Goal: Task Accomplishment & Management: Manage account settings

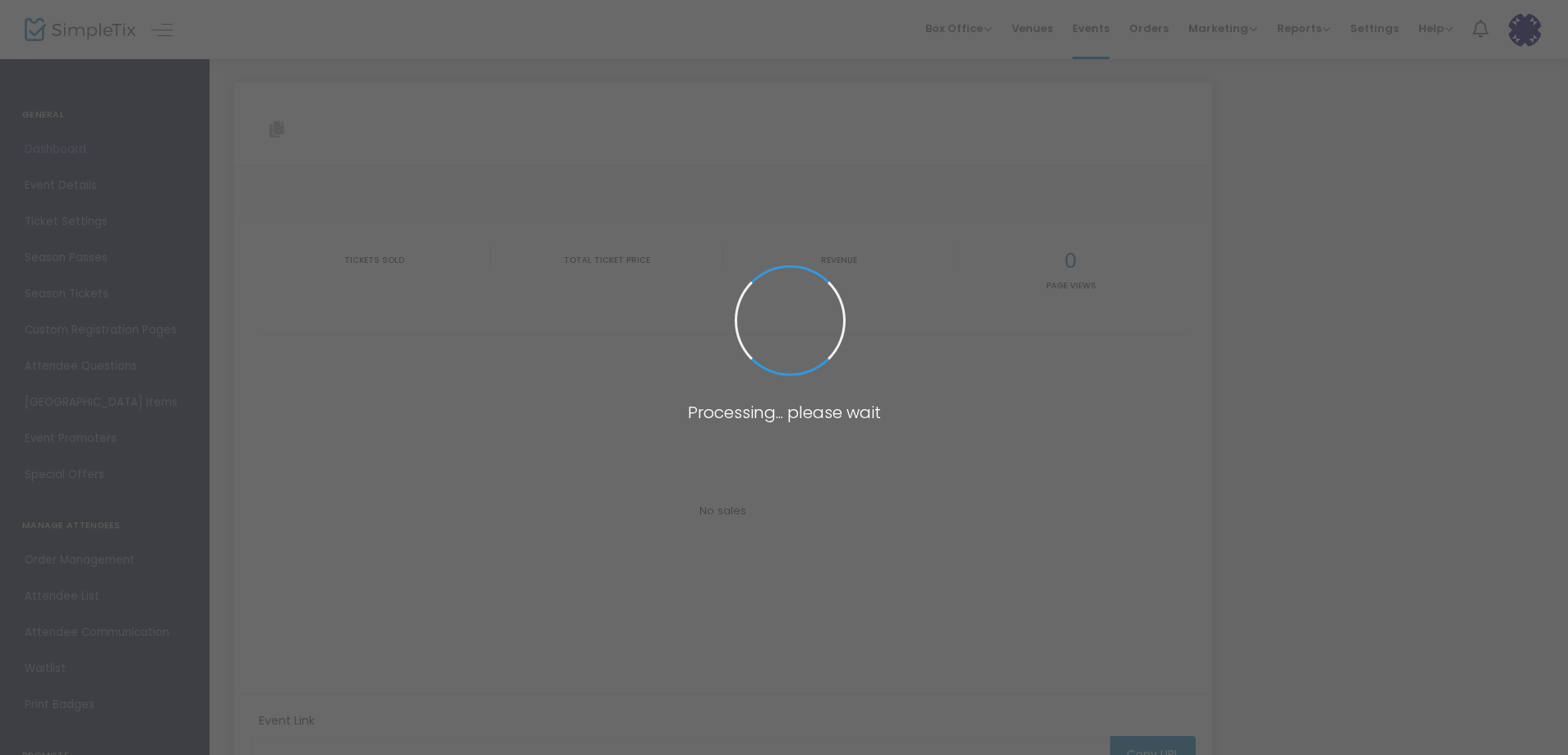
type input "[URL][DOMAIN_NAME]"
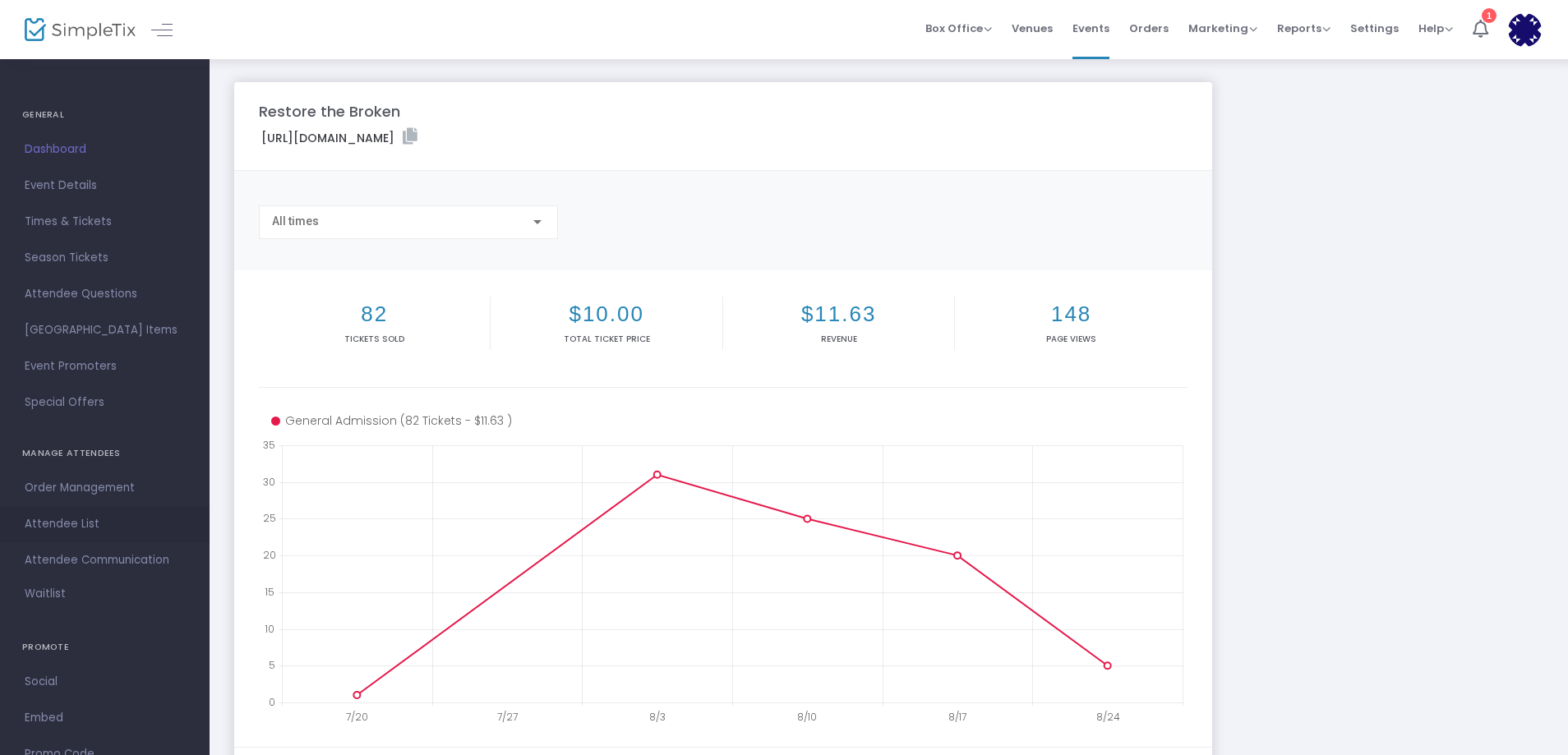
click at [65, 519] on span "Attendee List" at bounding box center [104, 524] width 161 height 21
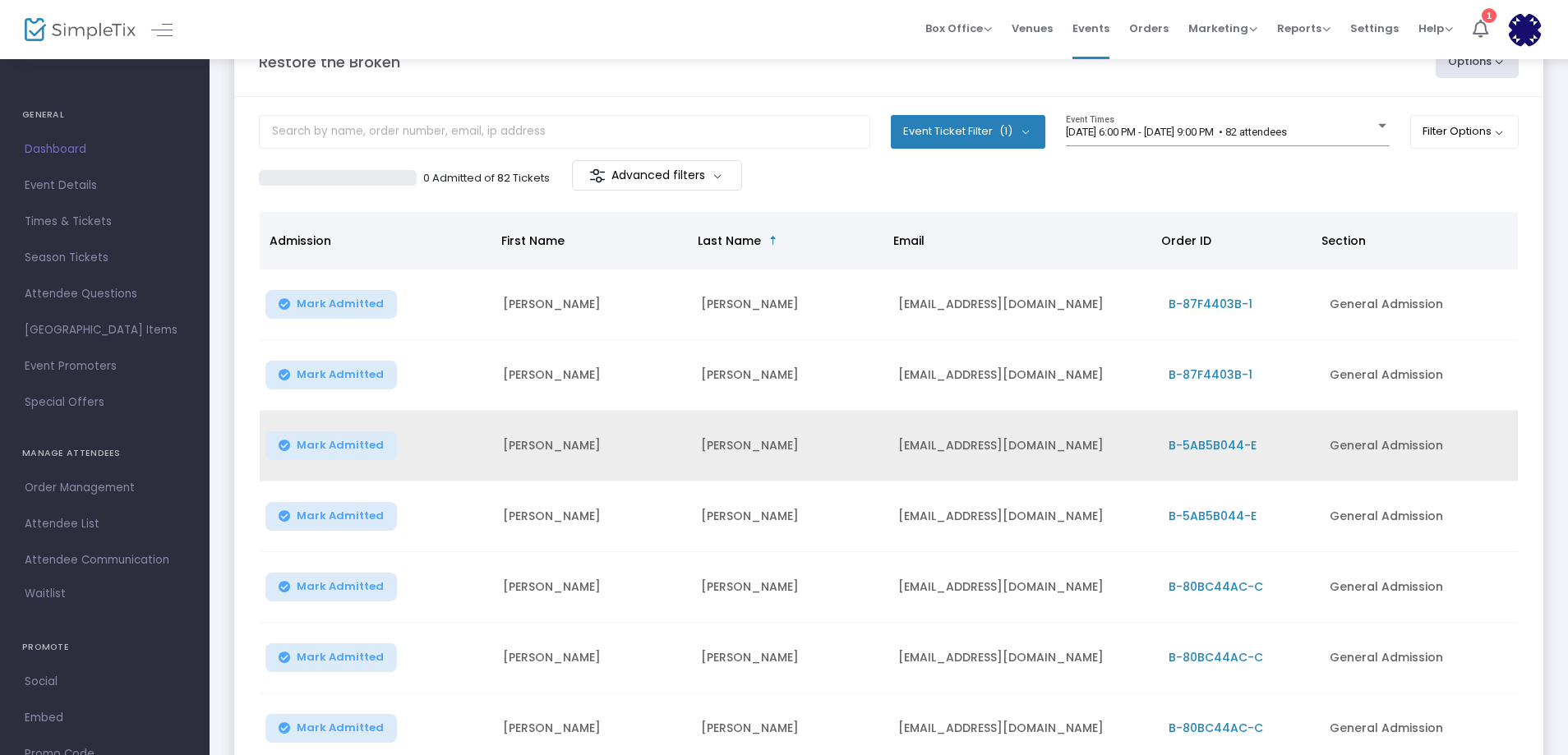
scroll to position [313, 0]
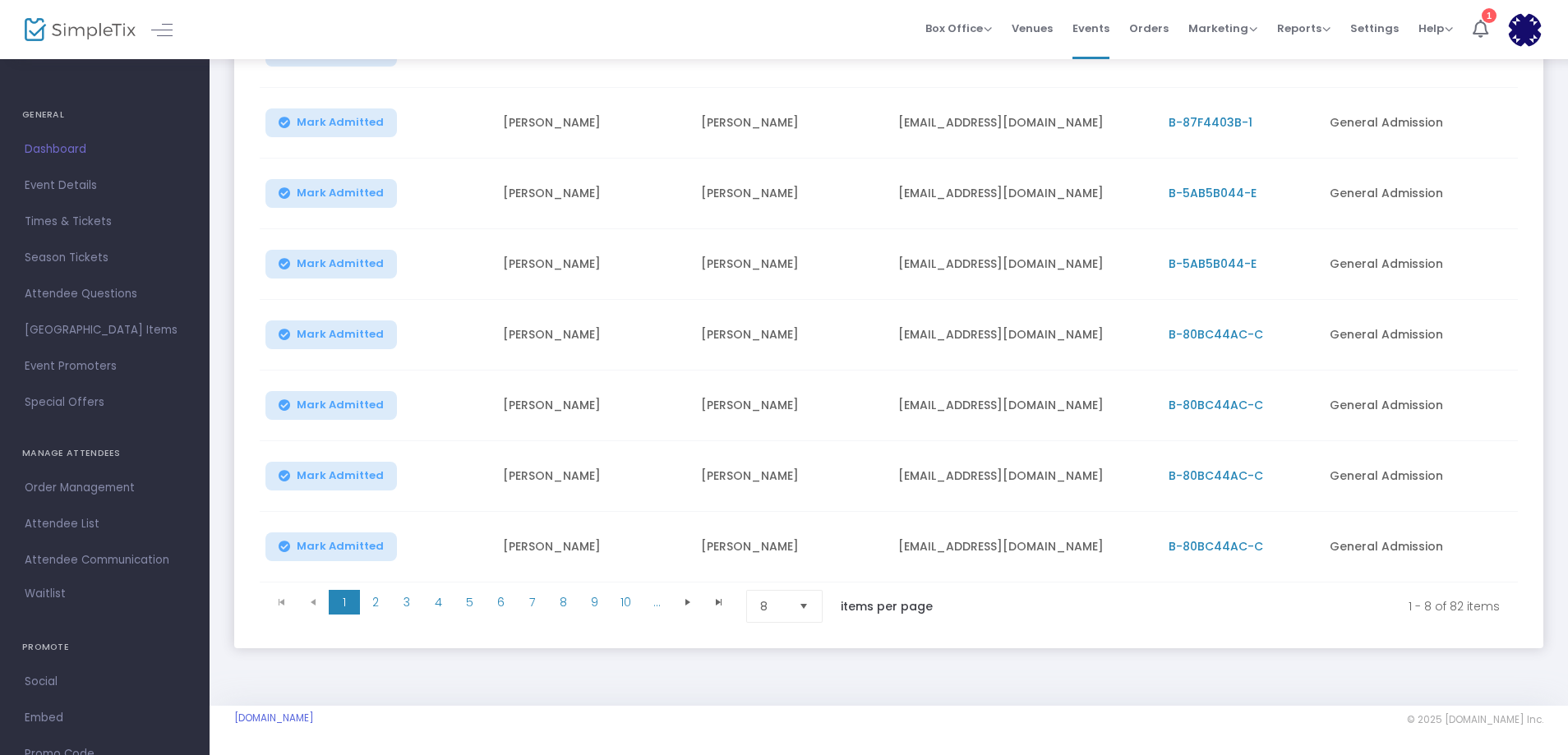
click at [809, 602] on span "Select" at bounding box center [804, 607] width 27 height 27
click at [595, 595] on span "9" at bounding box center [594, 602] width 32 height 25
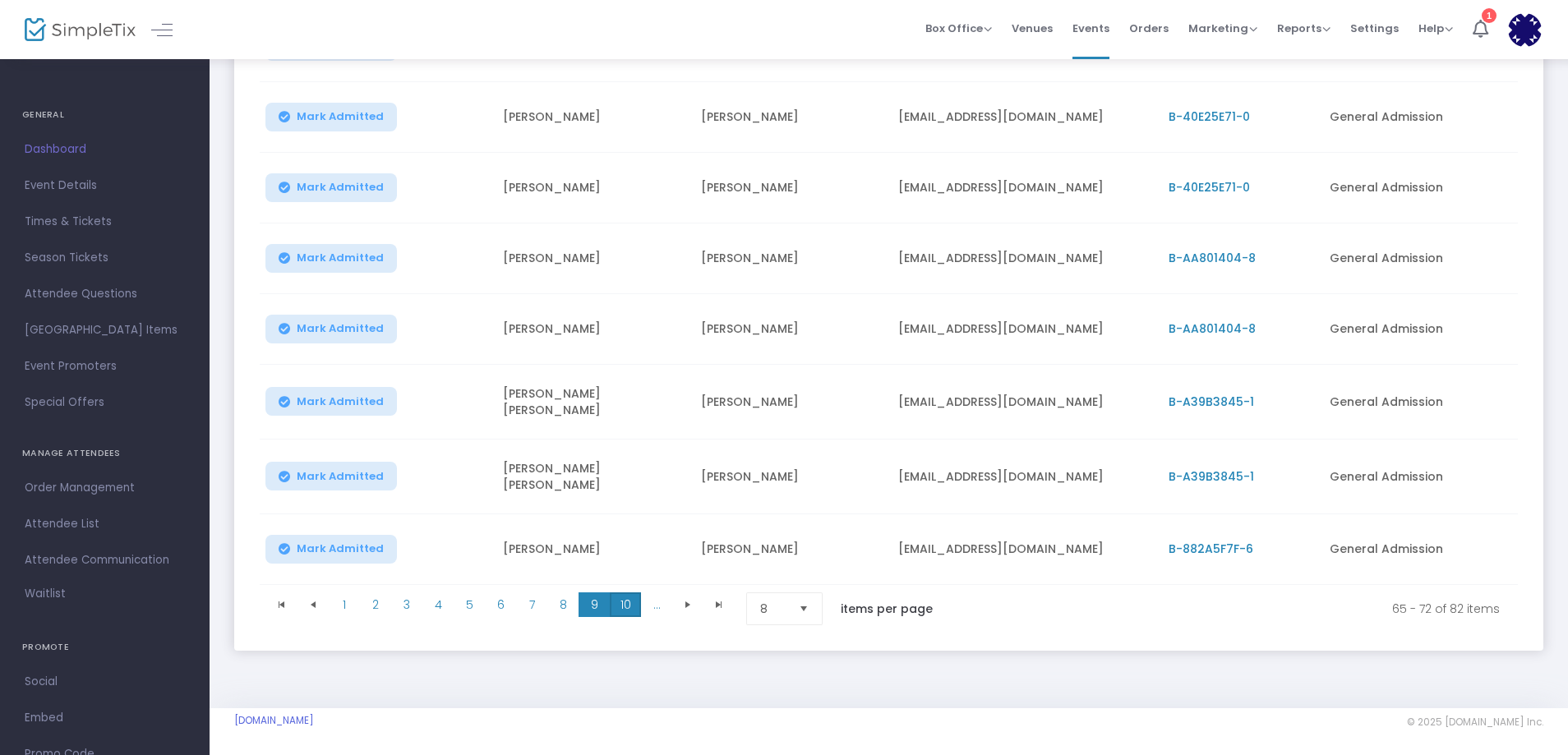
click at [623, 595] on span "10" at bounding box center [626, 605] width 32 height 25
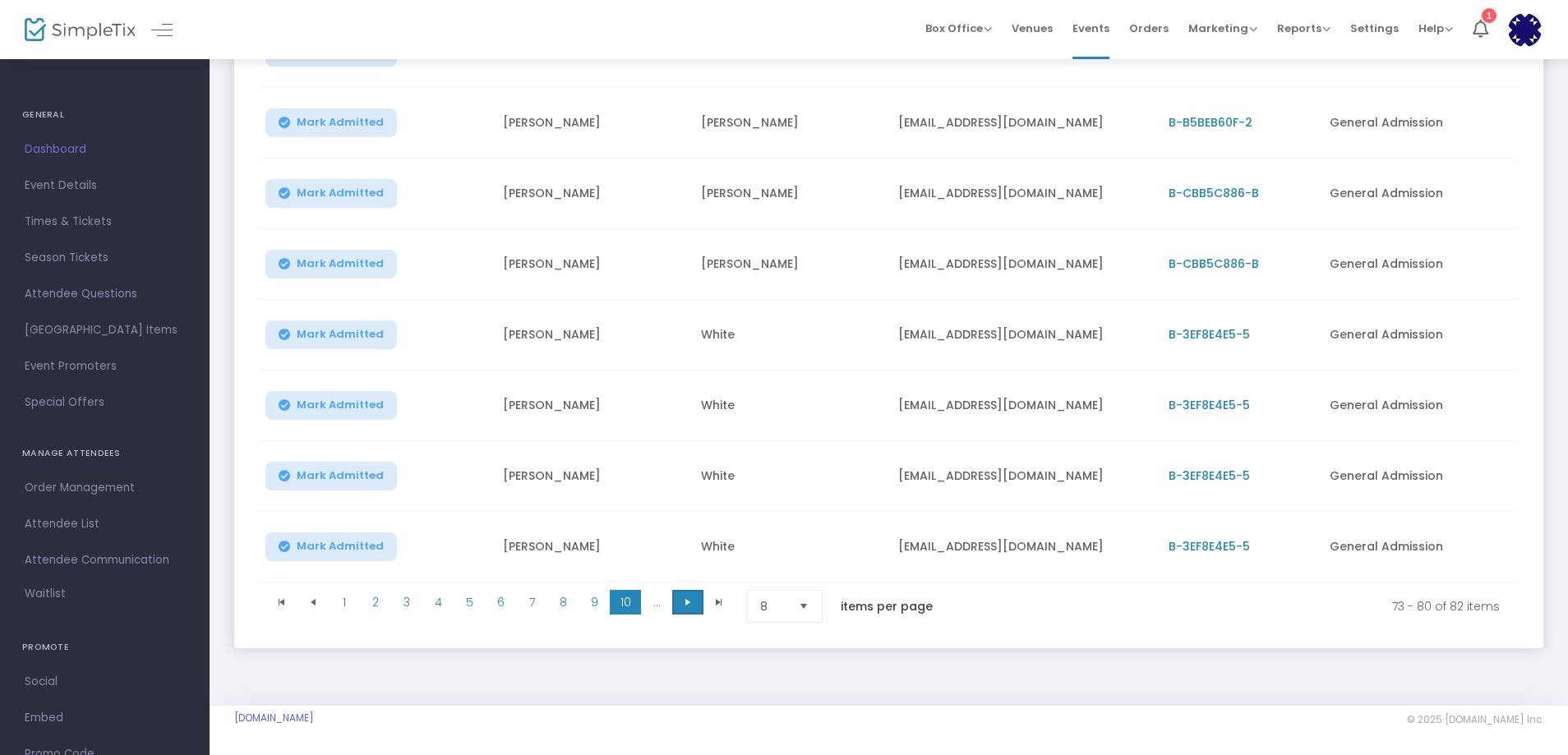
click at [683, 596] on span "Go to the next page" at bounding box center [687, 602] width 13 height 13
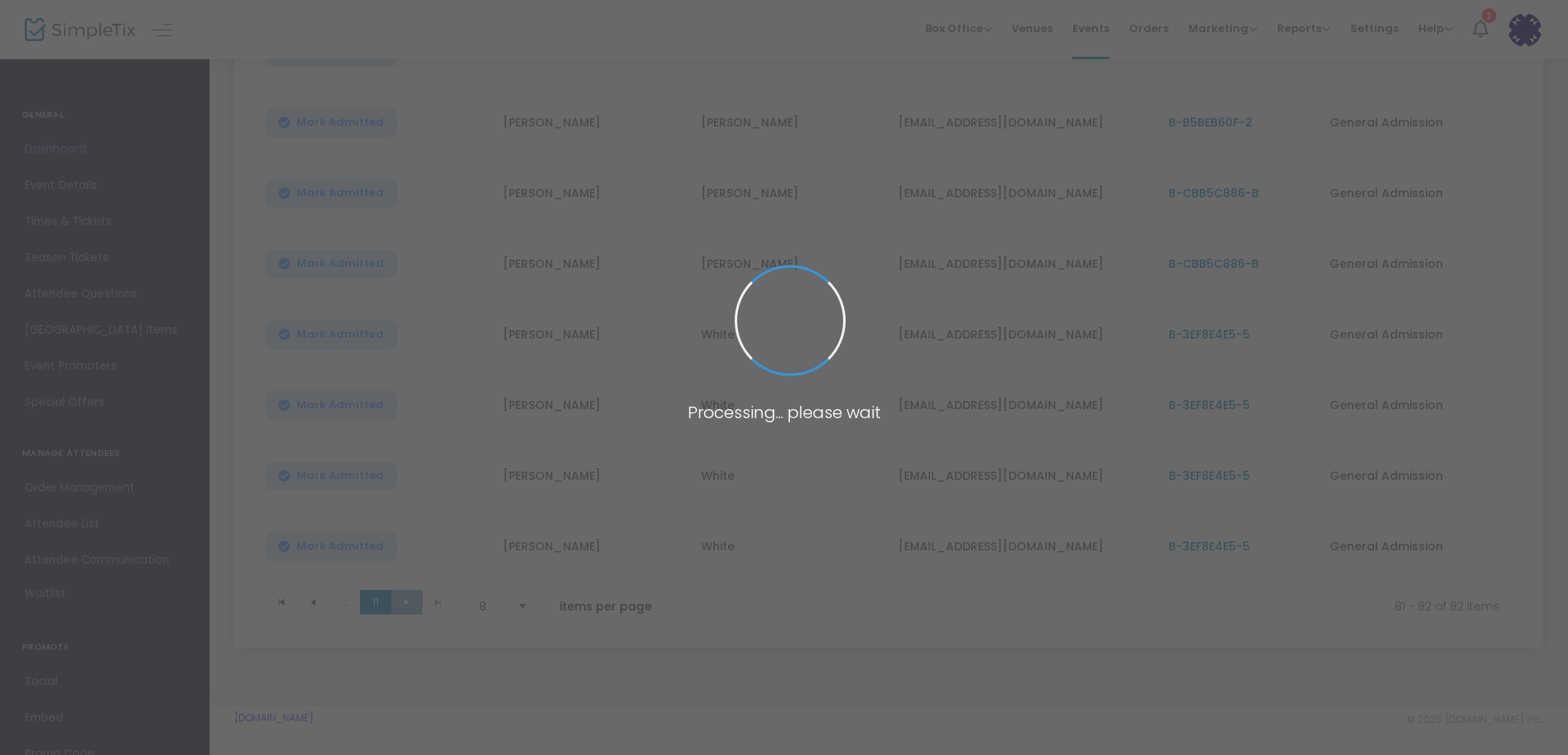
scroll to position [0, 0]
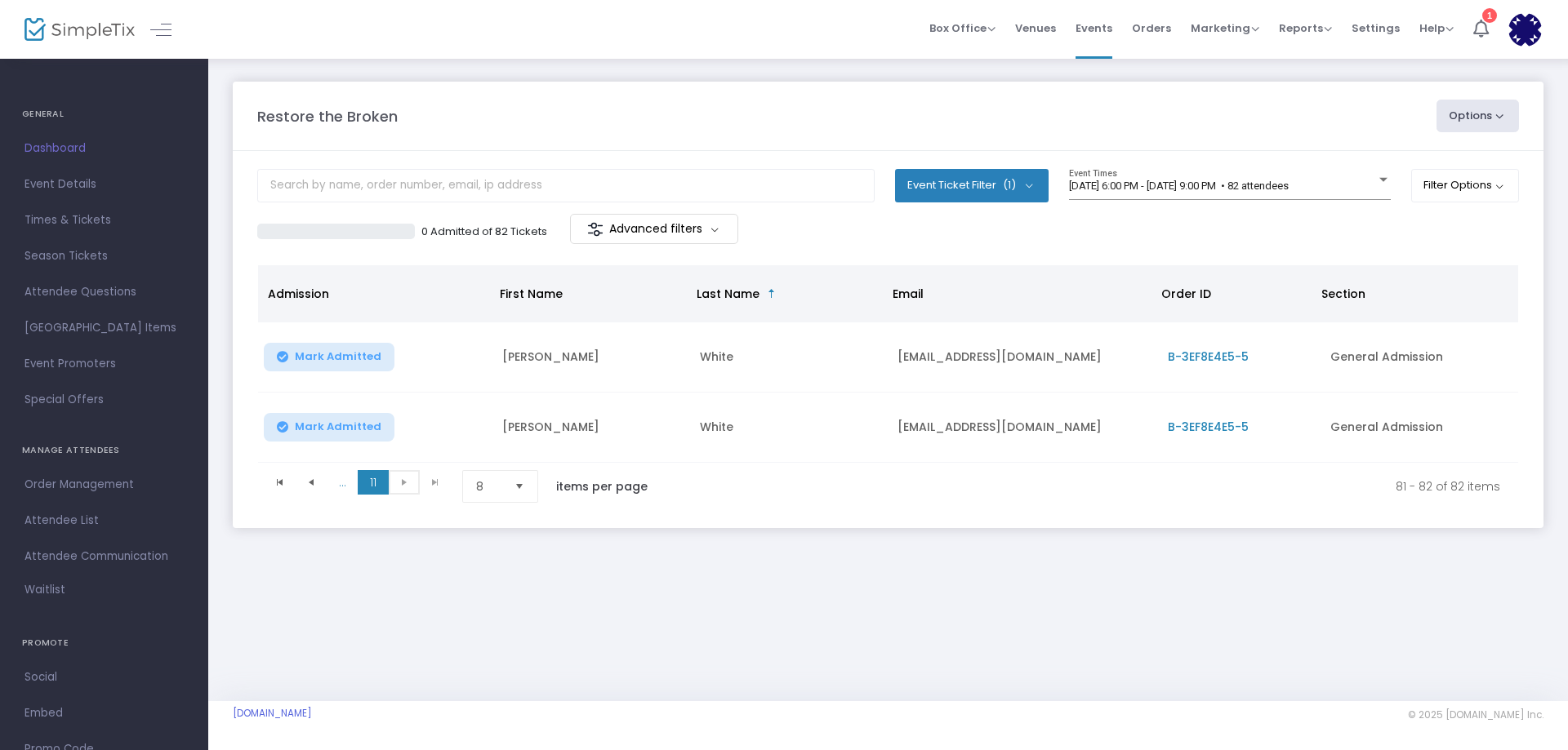
click at [522, 488] on span "Select" at bounding box center [520, 487] width 27 height 27
click at [281, 487] on span "Go to the first page" at bounding box center [280, 482] width 13 height 13
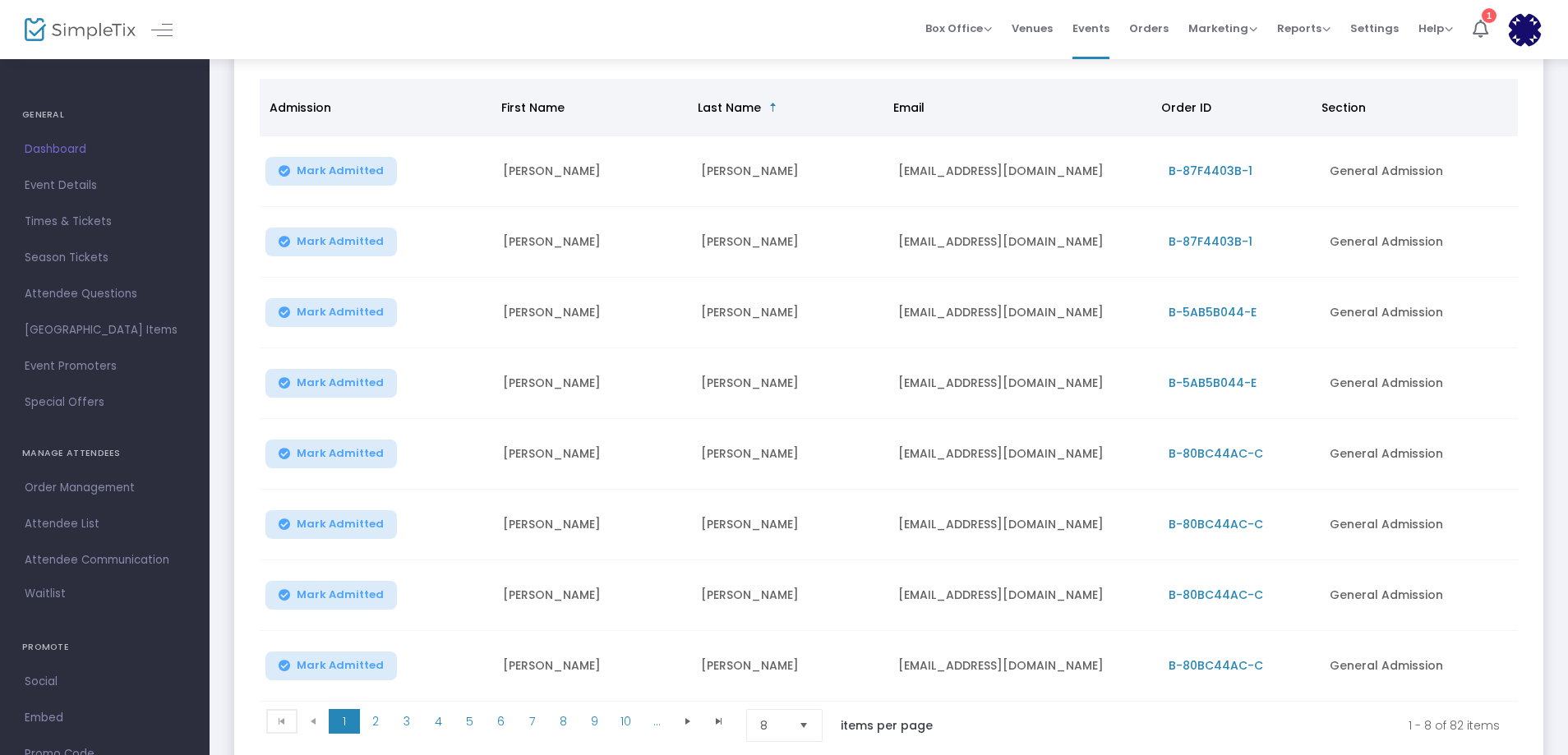
scroll to position [219, 0]
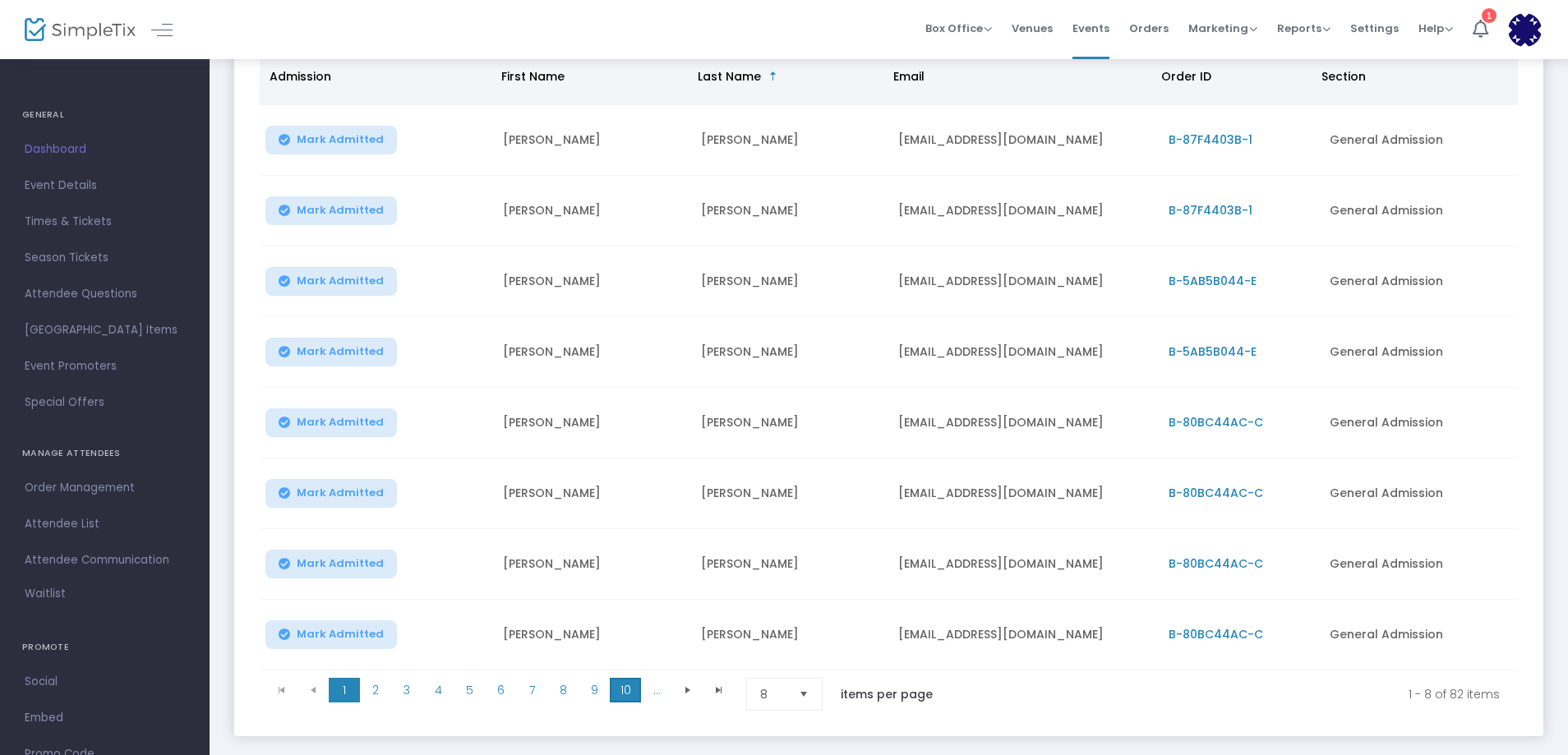
click at [622, 694] on span "10" at bounding box center [626, 690] width 32 height 25
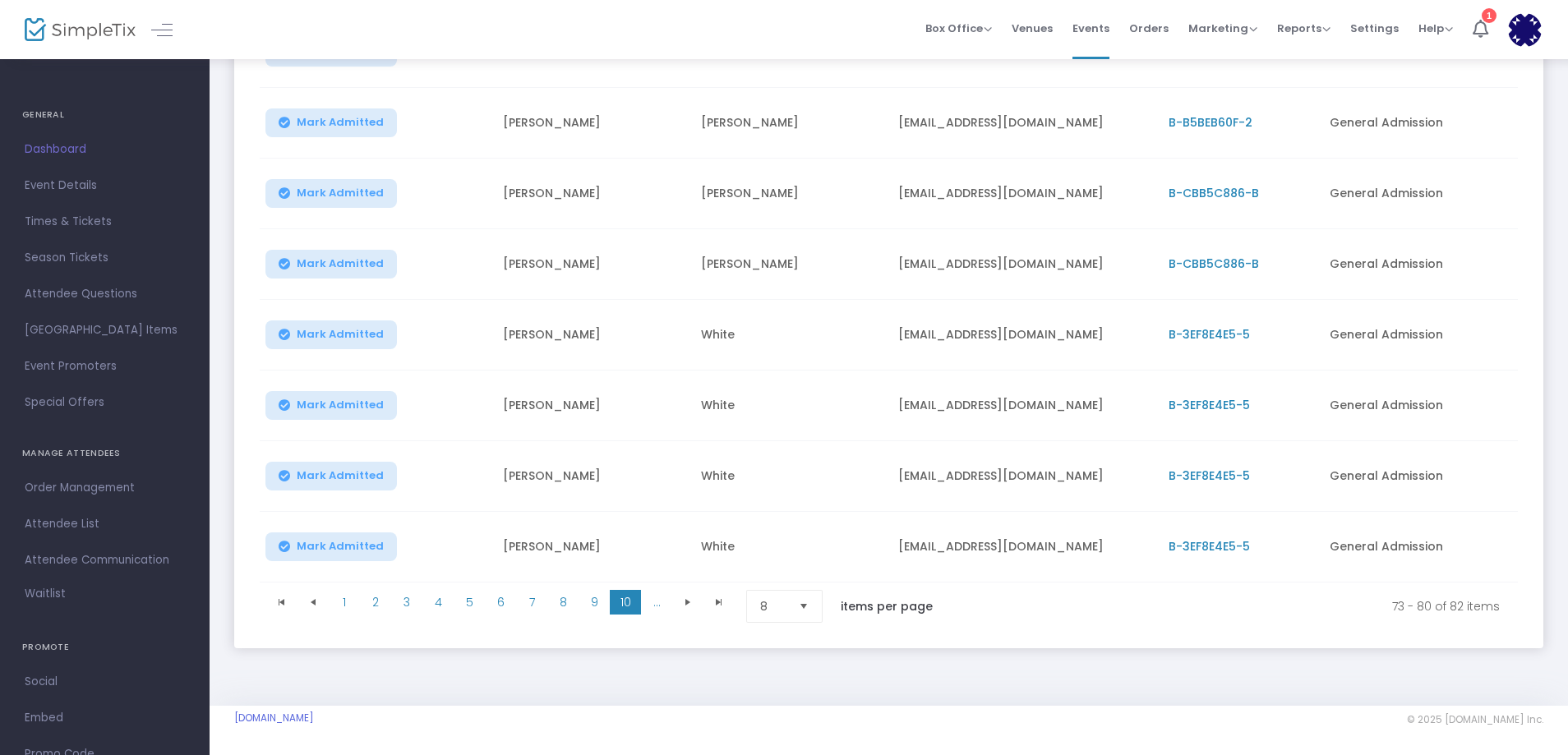
scroll to position [313, 0]
click at [687, 600] on span "Go to the next page" at bounding box center [687, 602] width 13 height 13
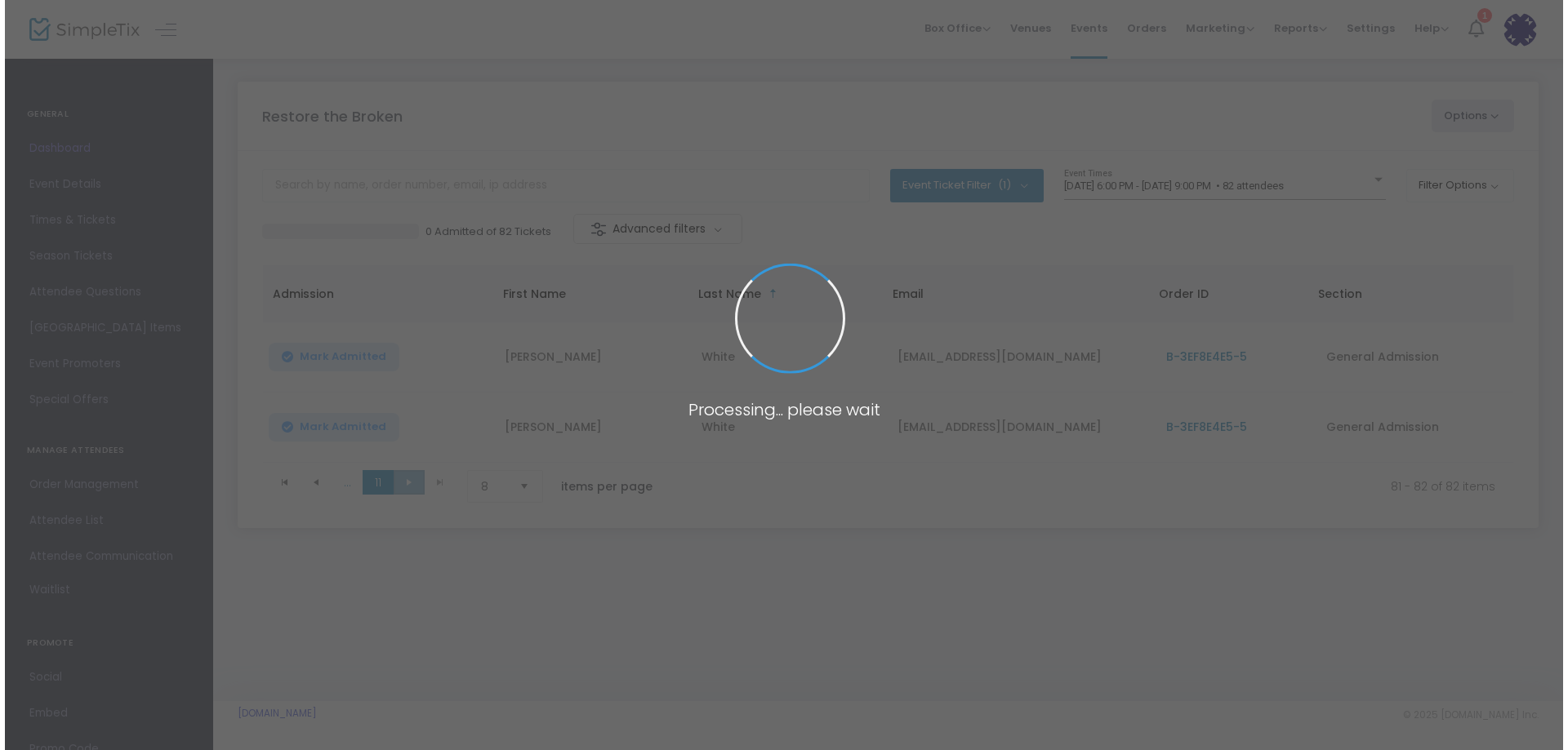
scroll to position [0, 0]
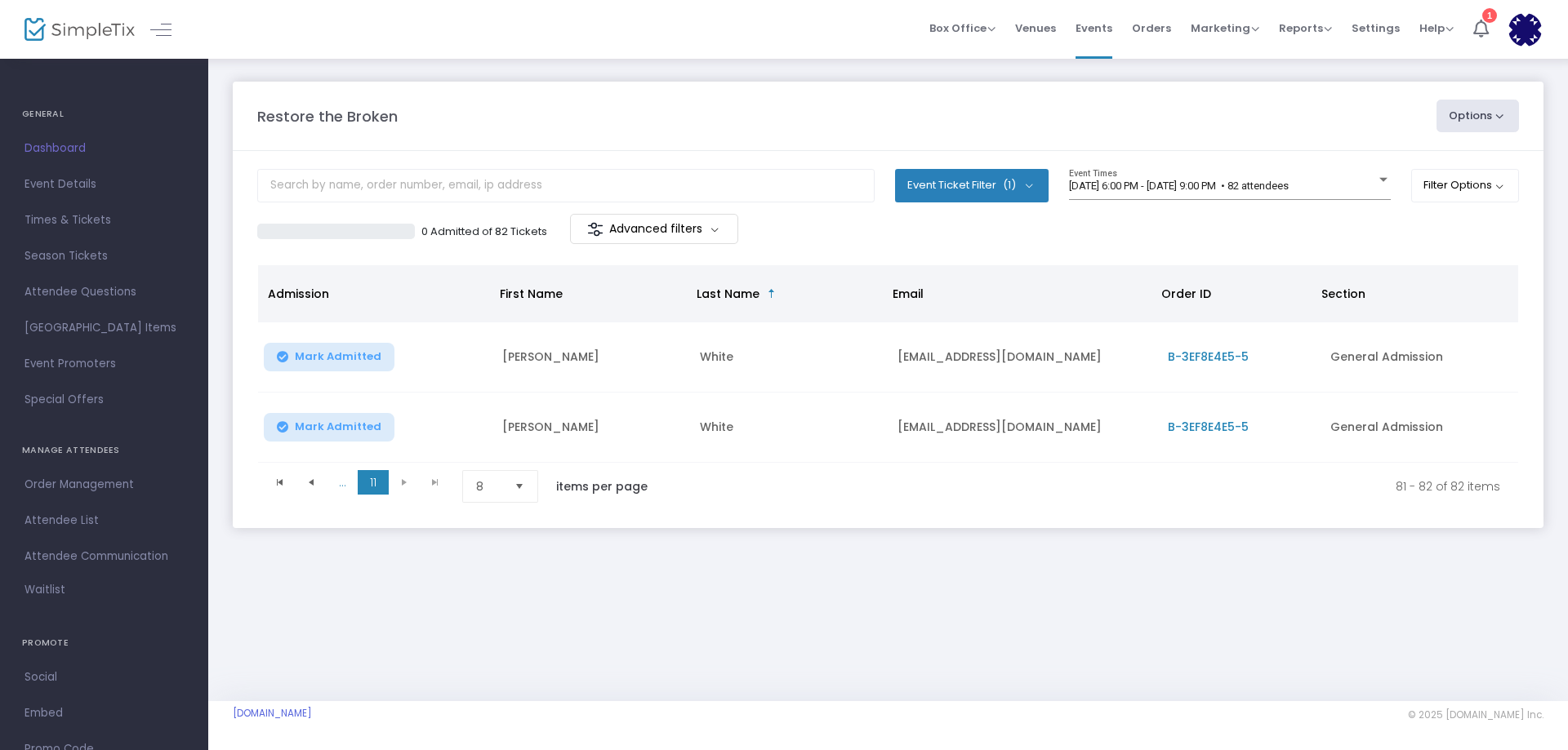
click at [1025, 183] on button "Event Ticket Filter (1)" at bounding box center [971, 185] width 153 height 32
